Goal: Information Seeking & Learning: Learn about a topic

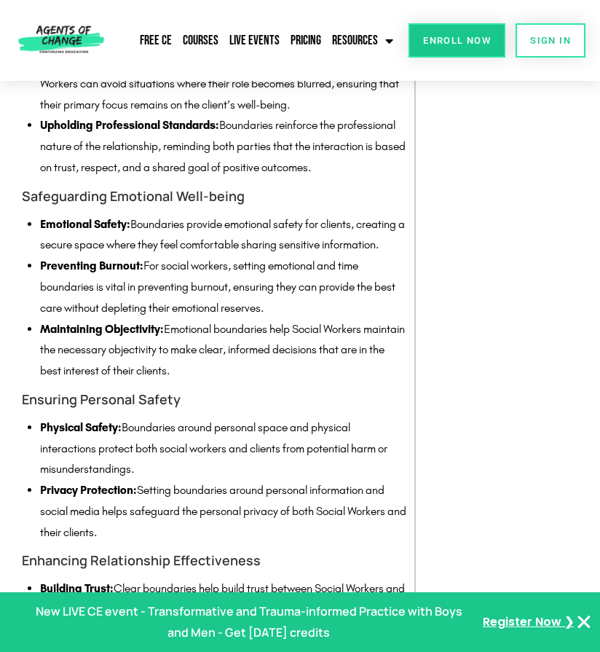
scroll to position [1347, 0]
